Goal: Transaction & Acquisition: Book appointment/travel/reservation

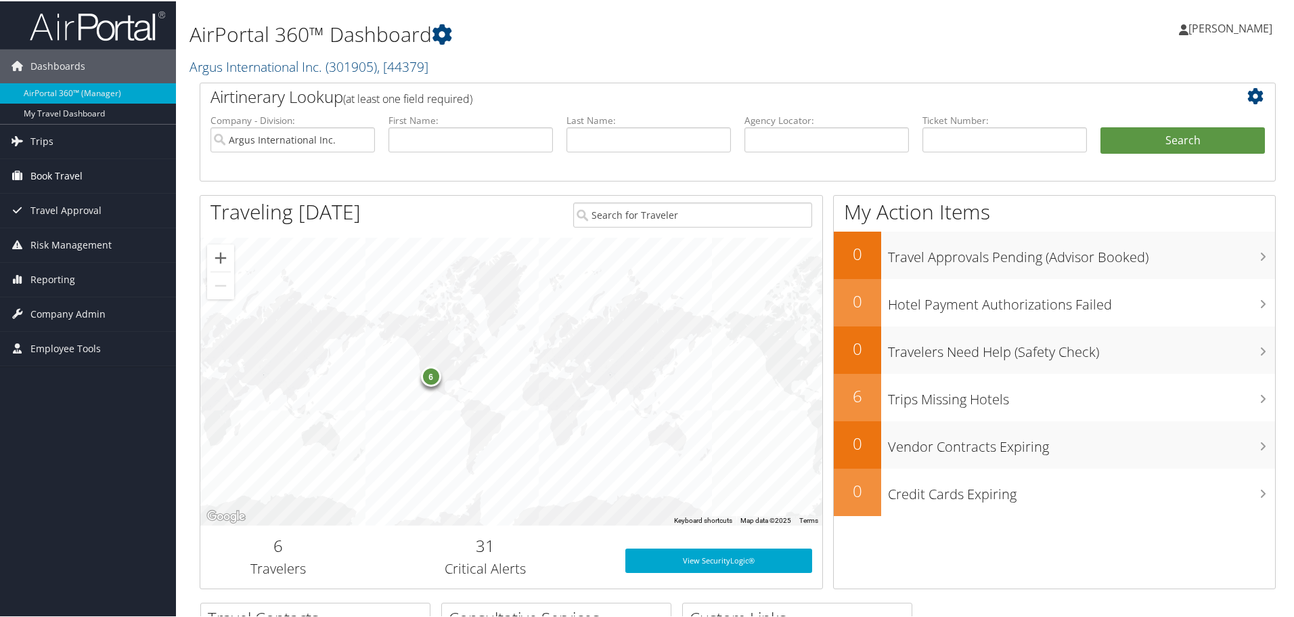
click at [61, 164] on span "Book Travel" at bounding box center [56, 175] width 52 height 34
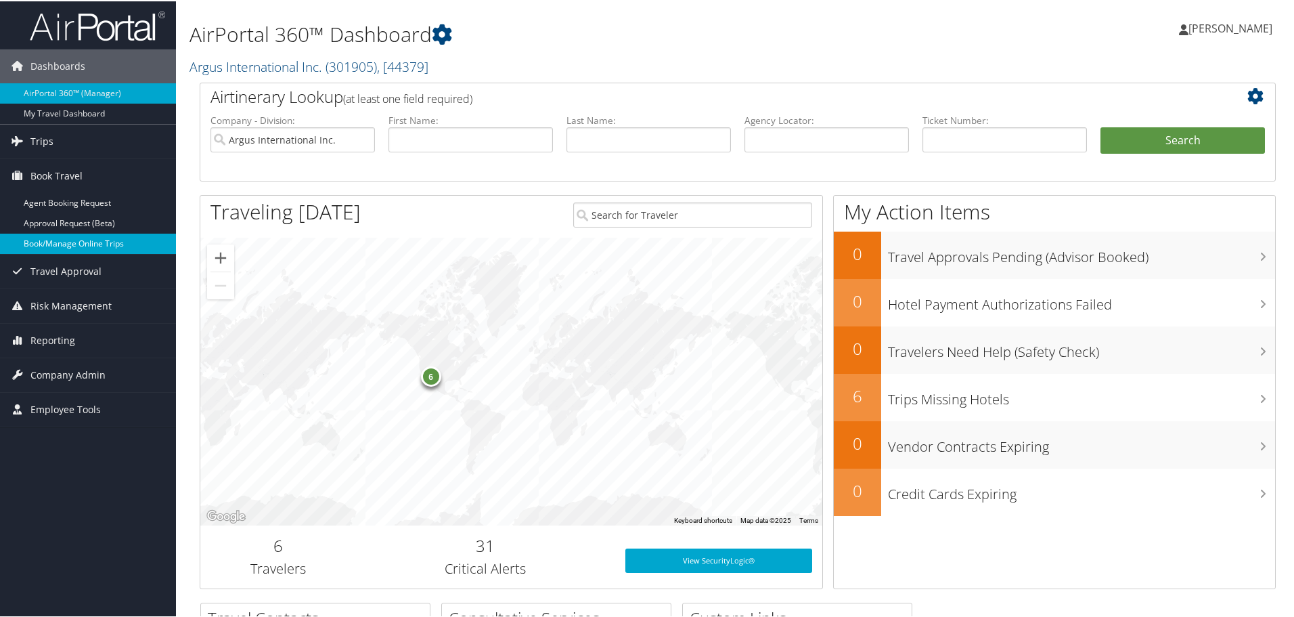
click at [62, 246] on link "Book/Manage Online Trips" at bounding box center [88, 242] width 176 height 20
